Goal: Check status: Check status

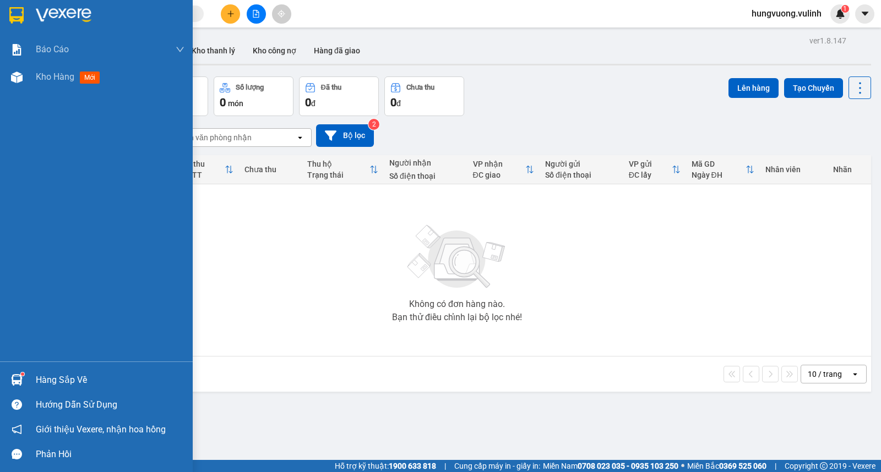
click at [34, 378] on div "Hàng sắp về" at bounding box center [96, 380] width 193 height 25
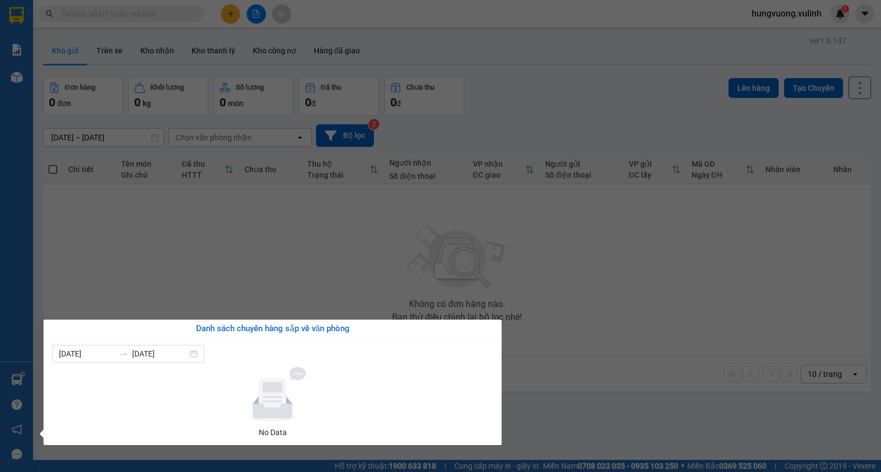
click at [380, 235] on section "Kết quả tìm kiếm ( 0 ) Bộ lọc No Data hungvuong.vulinh 1 Báo cáo BC hàng tồn (t…" at bounding box center [440, 236] width 881 height 472
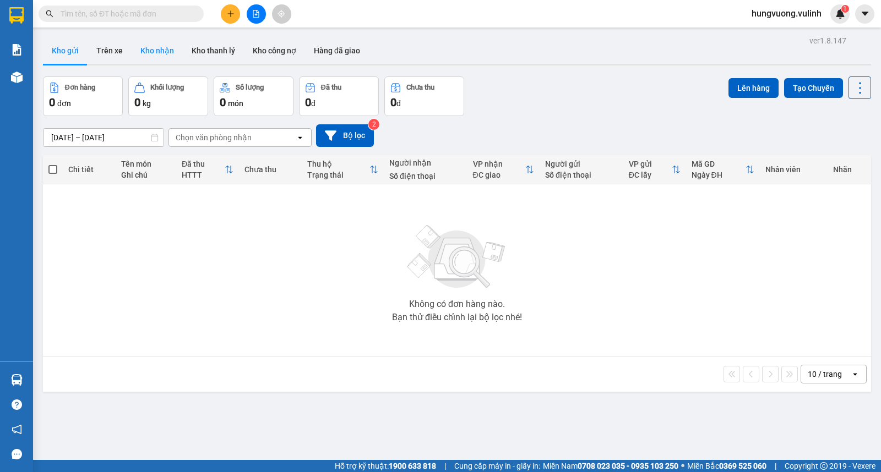
click at [156, 58] on button "Kho nhận" at bounding box center [157, 50] width 51 height 26
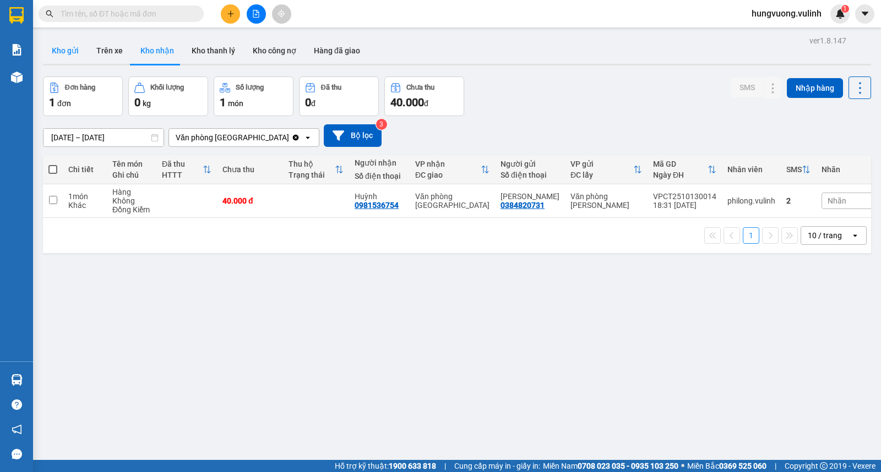
click at [85, 50] on button "Kho gửi" at bounding box center [65, 50] width 45 height 26
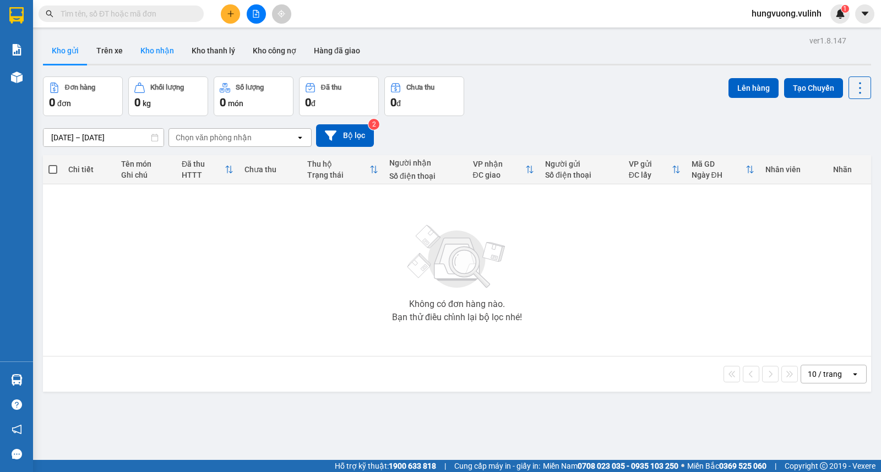
click at [152, 48] on button "Kho nhận" at bounding box center [157, 50] width 51 height 26
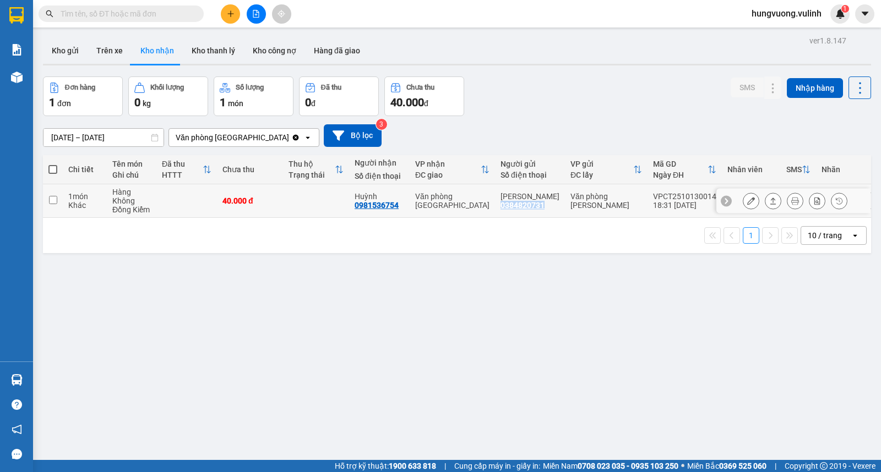
drag, startPoint x: 541, startPoint y: 206, endPoint x: 499, endPoint y: 206, distance: 41.8
click at [501, 206] on div "[PERSON_NAME] 0384820731" at bounding box center [530, 201] width 59 height 18
checkbox input "true"
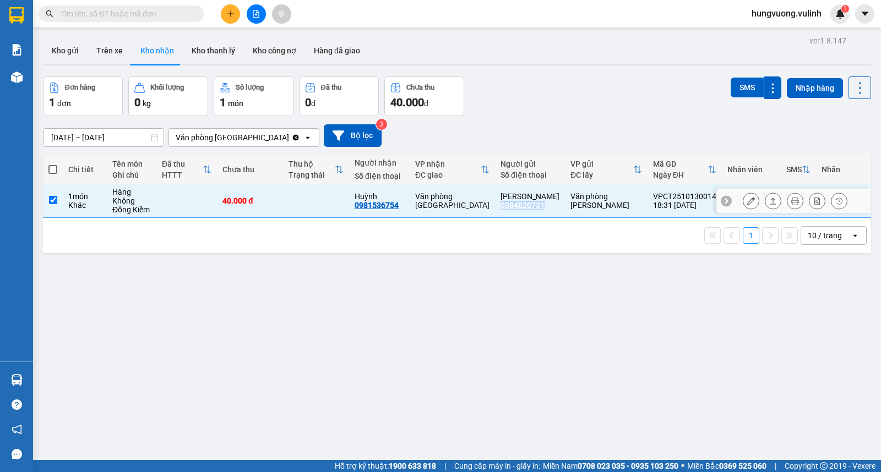
copy div "0384820731"
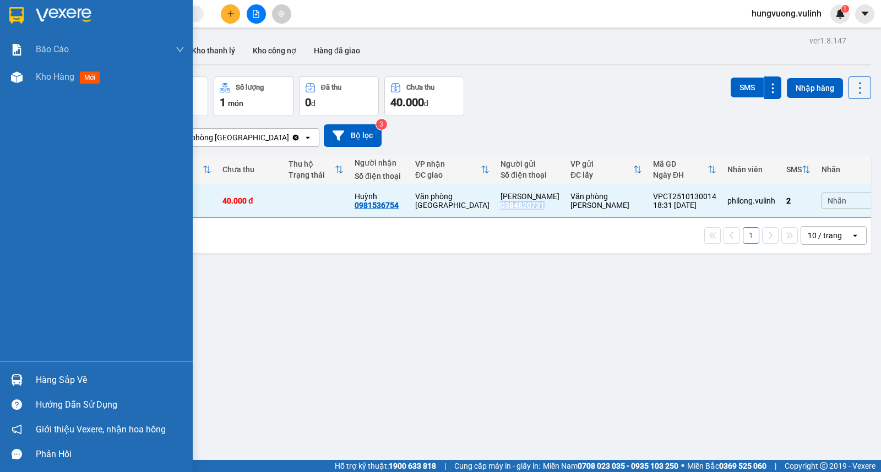
click at [46, 378] on div "Hàng sắp về" at bounding box center [110, 380] width 149 height 17
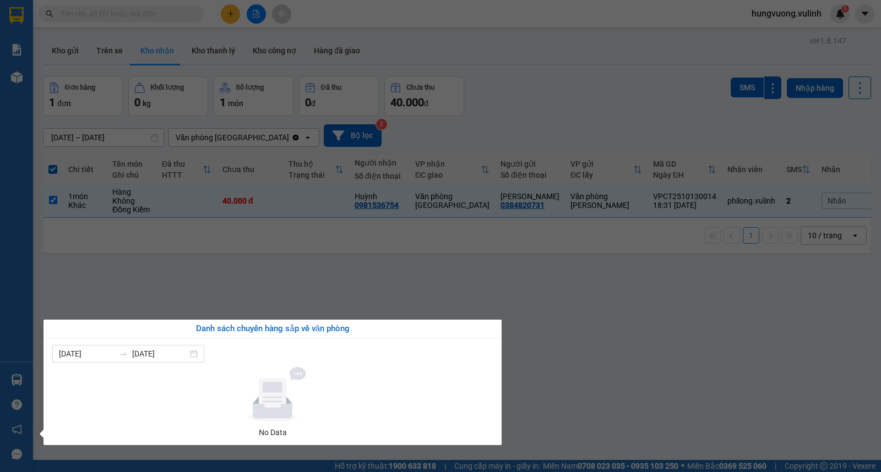
click at [335, 273] on section "Kết quả tìm kiếm ( 0 ) Bộ lọc No Data hungvuong.vulinh 1 Báo cáo BC hàng tồn (t…" at bounding box center [440, 236] width 881 height 472
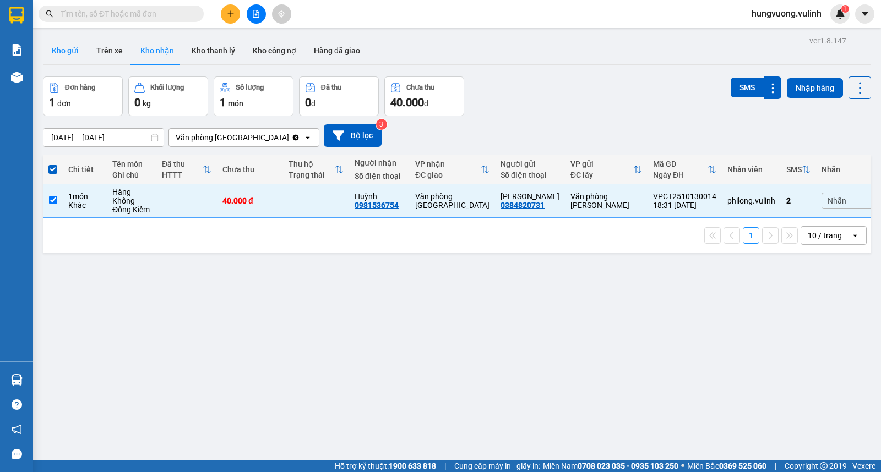
click at [70, 46] on button "Kho gửi" at bounding box center [65, 50] width 45 height 26
